Goal: Find specific page/section: Find specific page/section

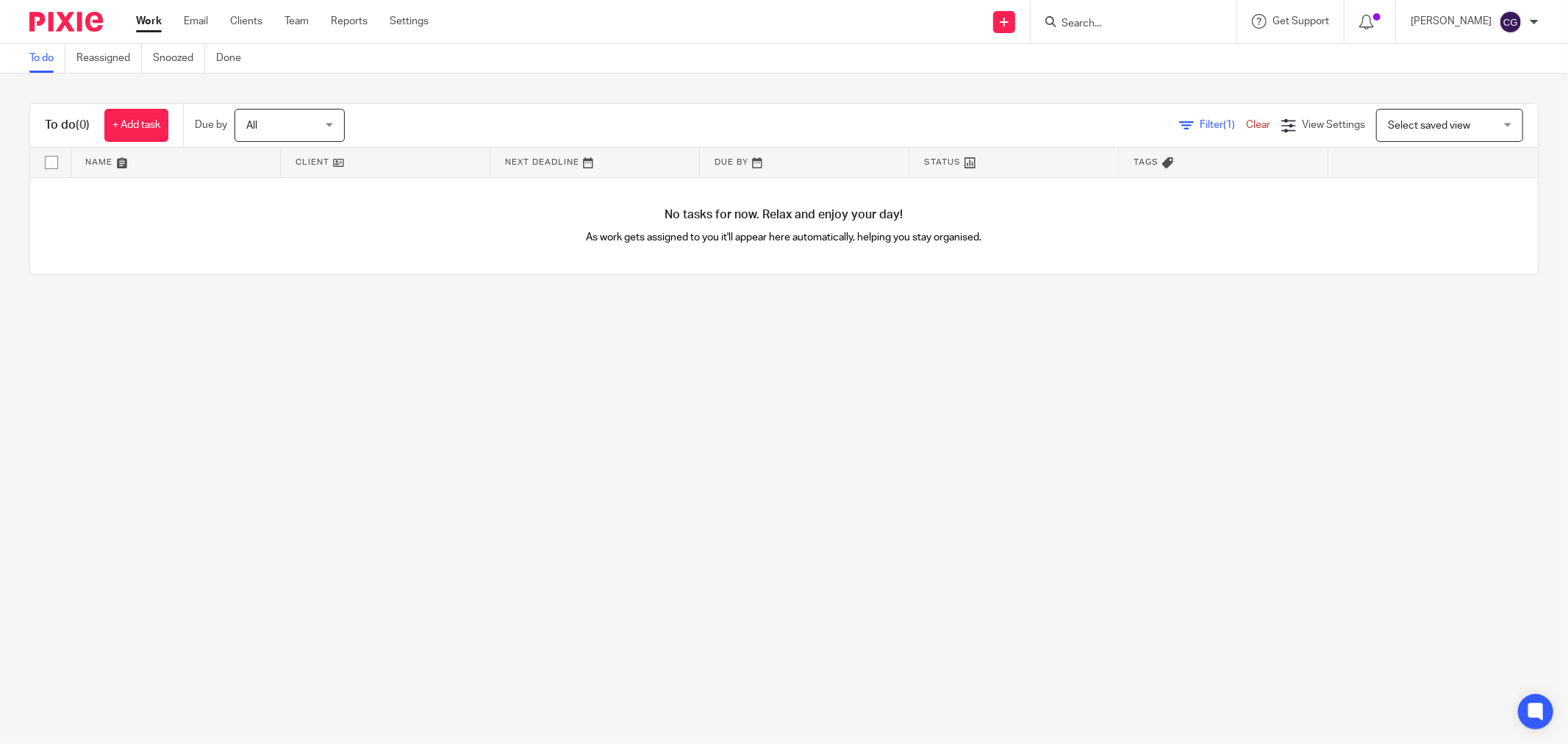
click at [1149, 28] on input "Search" at bounding box center [1126, 24] width 133 height 13
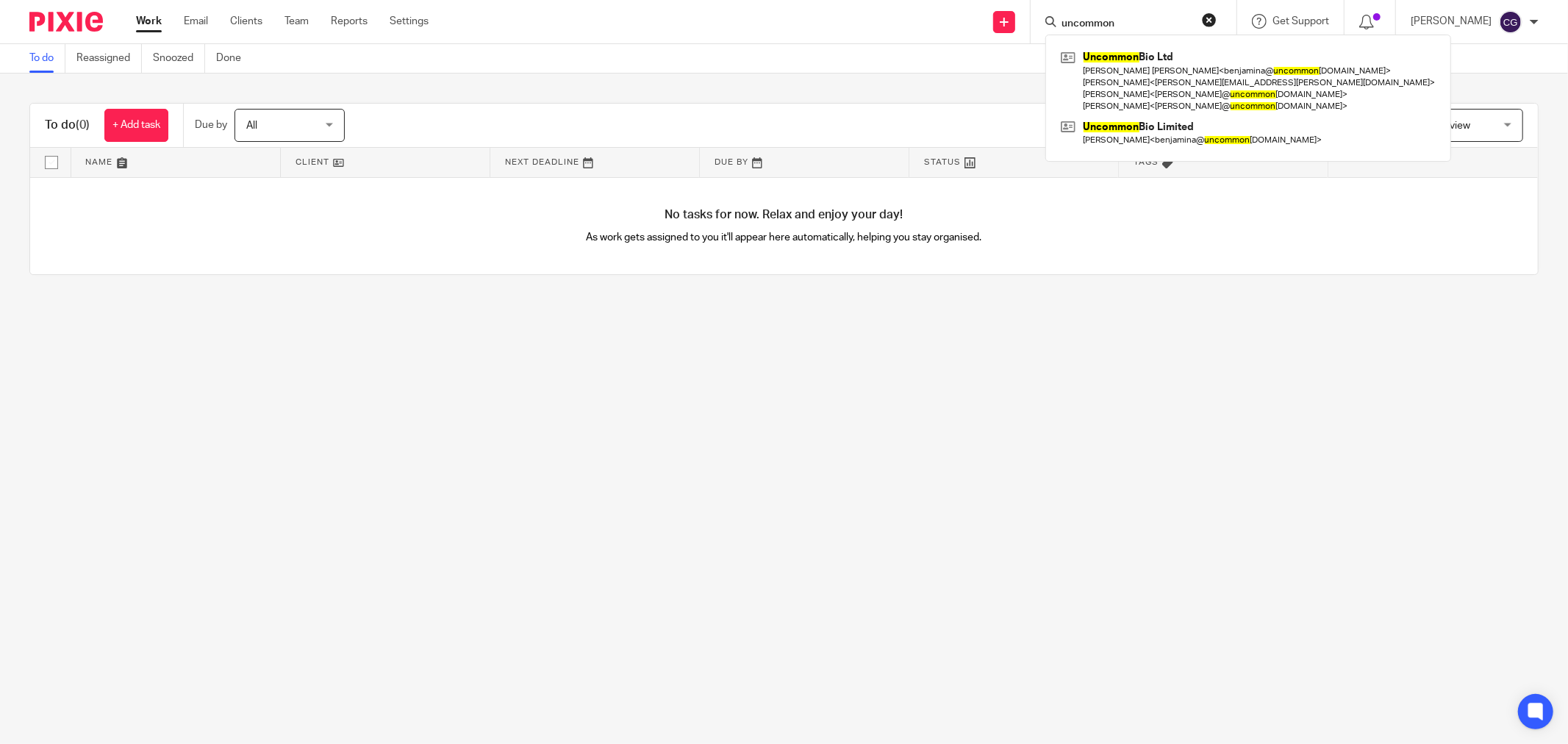
type input "uncommon"
click button "submit" at bounding box center [0, 0] width 0 height 0
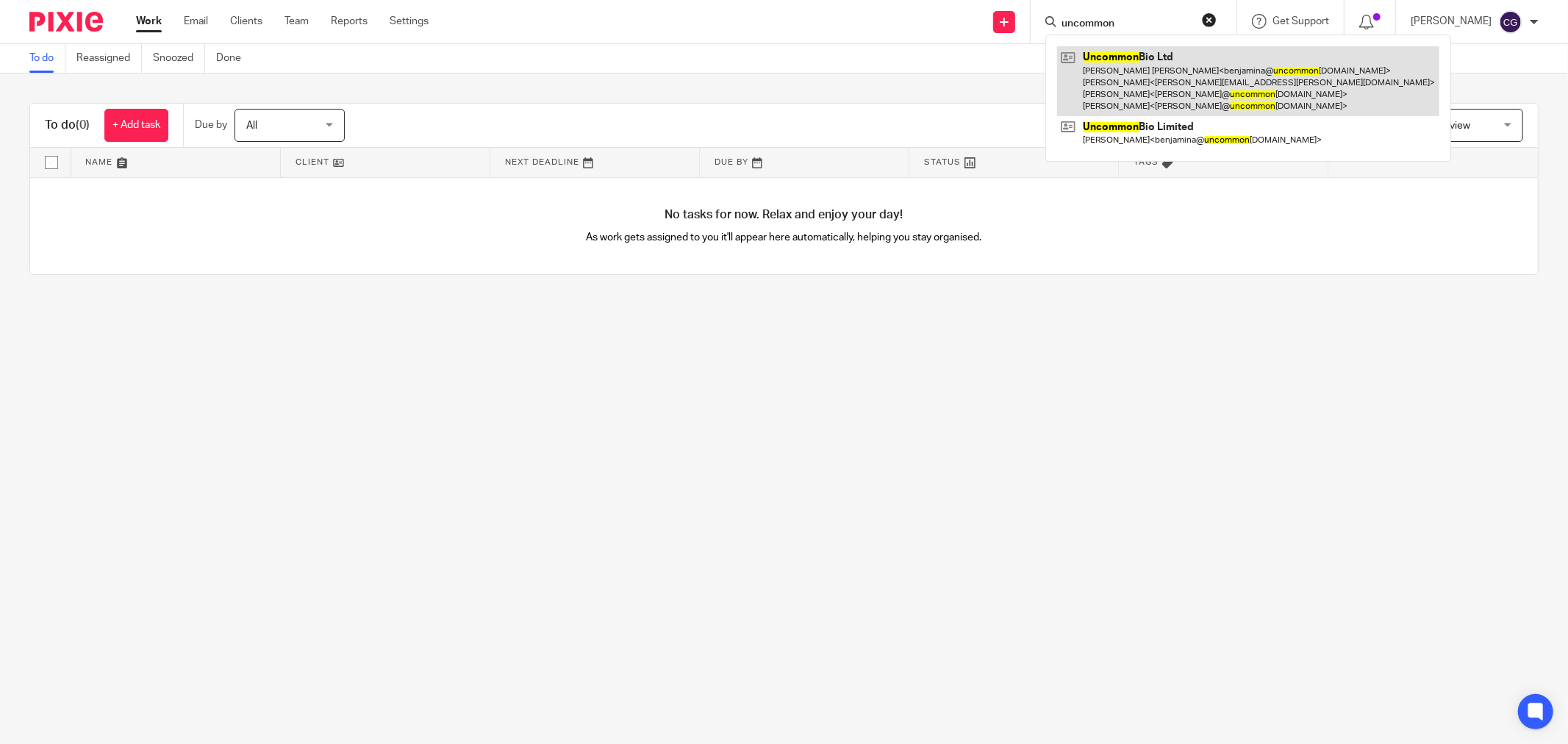
click at [1182, 98] on link at bounding box center [1248, 81] width 382 height 70
